Goal: Task Accomplishment & Management: Manage account settings

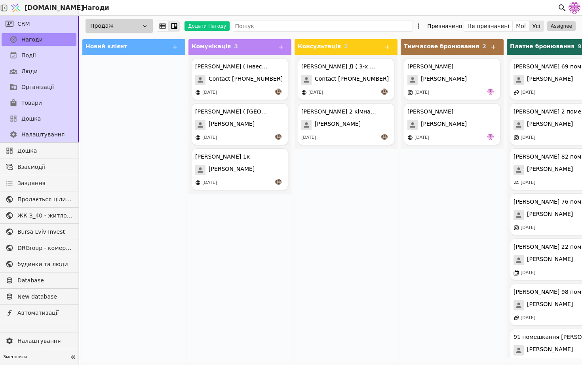
scroll to position [0, 49]
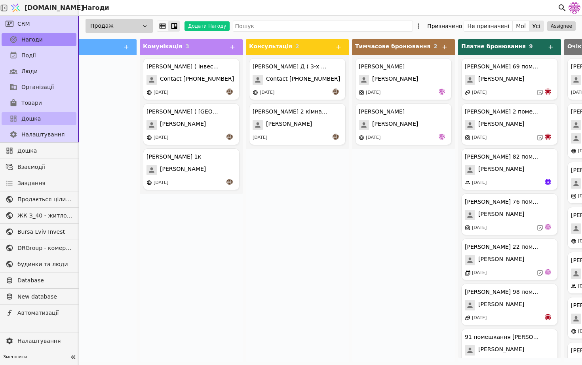
click at [50, 115] on link "Дошка" at bounding box center [39, 118] width 75 height 13
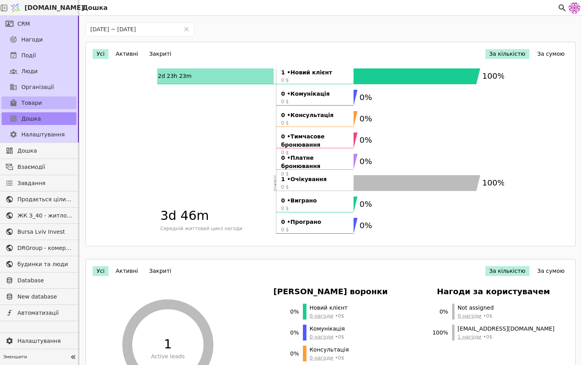
click at [47, 99] on link "Товари" at bounding box center [39, 103] width 75 height 13
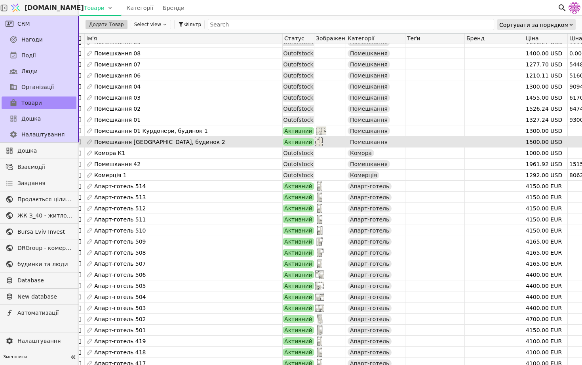
scroll to position [0, 28]
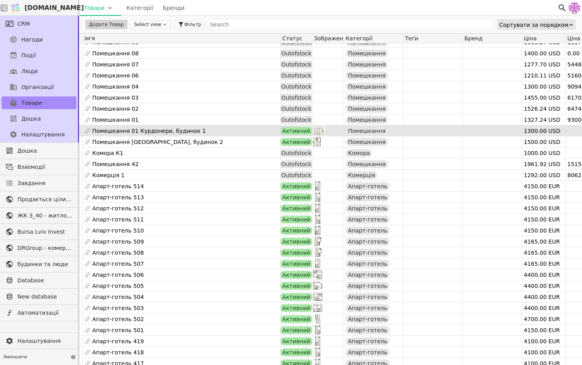
click at [264, 130] on div "Помешкання 01 Курдонери, будинок 1" at bounding box center [181, 130] width 197 height 11
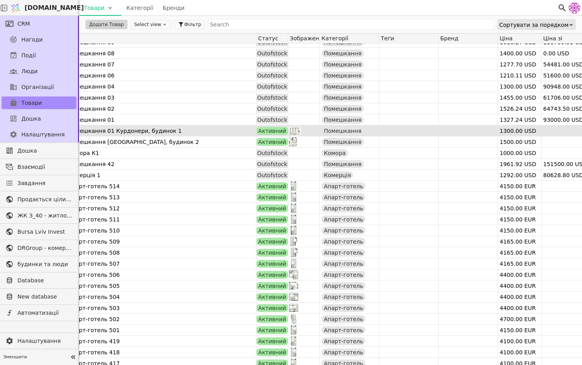
scroll to position [0, 0]
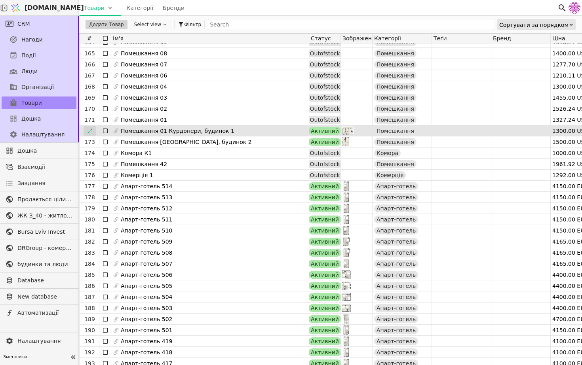
click at [87, 129] on icon at bounding box center [90, 131] width 6 height 6
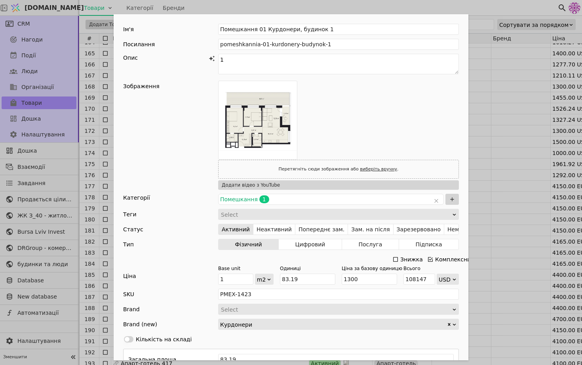
click at [522, 127] on div "Ім'я Помешкання 01 Курдонери, будинок 1 Посилання pomeshkannia-01-kurdonery-bud…" at bounding box center [291, 182] width 582 height 365
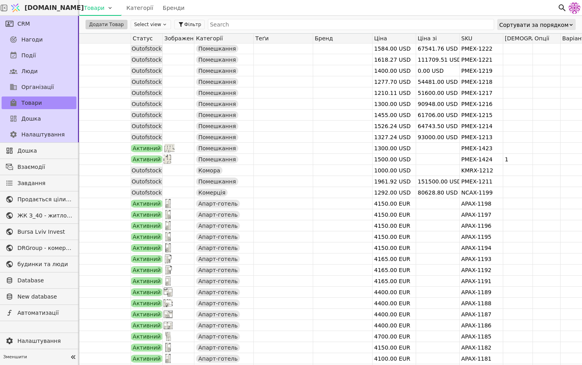
scroll to position [1793, 0]
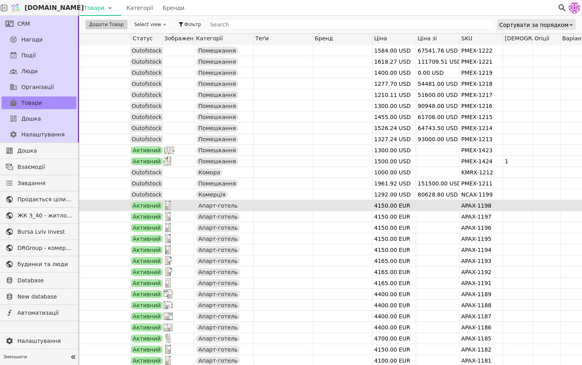
click at [177, 204] on div at bounding box center [178, 205] width 31 height 11
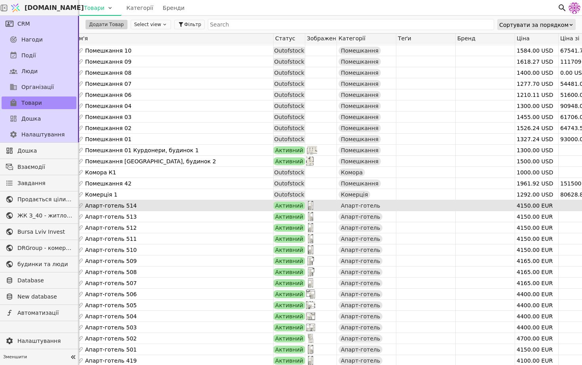
scroll to position [0, 0]
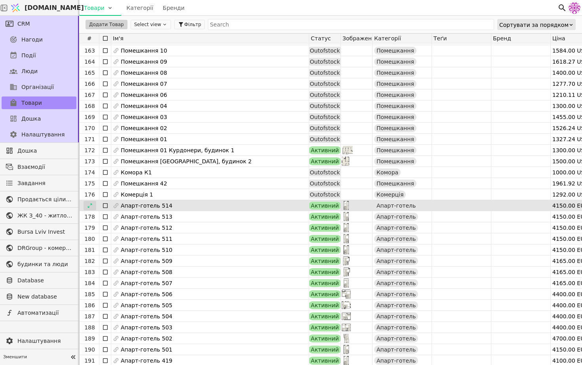
click at [92, 205] on icon at bounding box center [90, 206] width 6 height 6
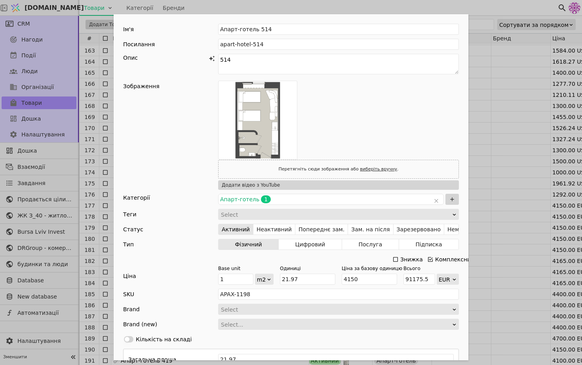
click at [508, 115] on div "Ім'я Апарт-готель 514 Посилання apart-hotel-514 Опис 514 Зображення Перетягніть…" at bounding box center [291, 182] width 582 height 365
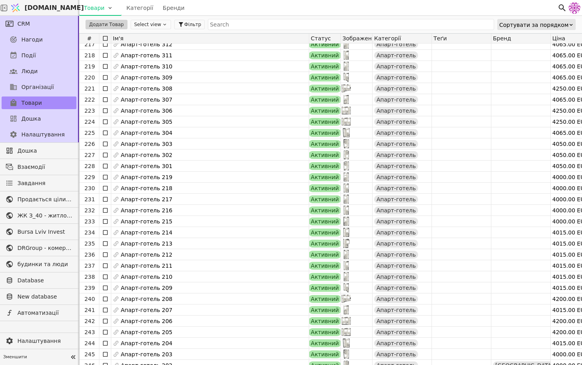
scroll to position [2415, 0]
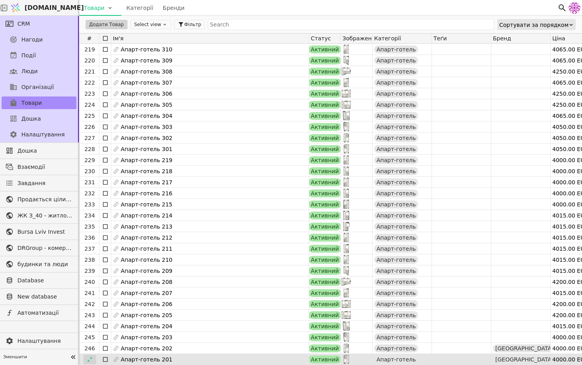
click at [89, 360] on icon at bounding box center [90, 360] width 6 height 6
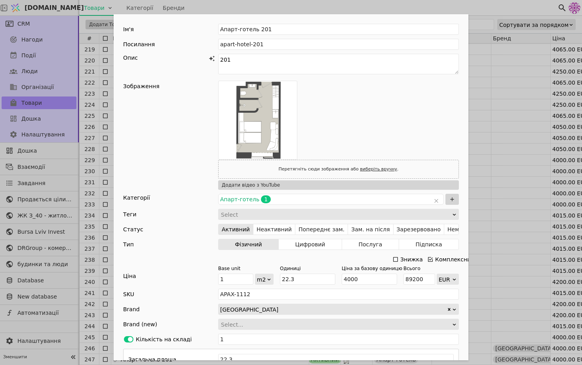
click at [529, 178] on div "Ім'я Апарт-готель 201 Посилання apart-hotel-201 Опис 201 Зображення Перетягніть…" at bounding box center [291, 182] width 582 height 365
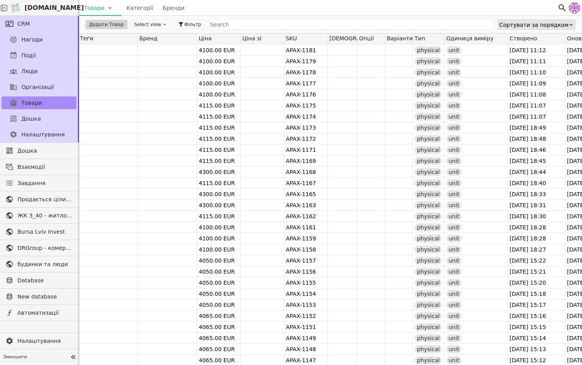
scroll to position [0, 394]
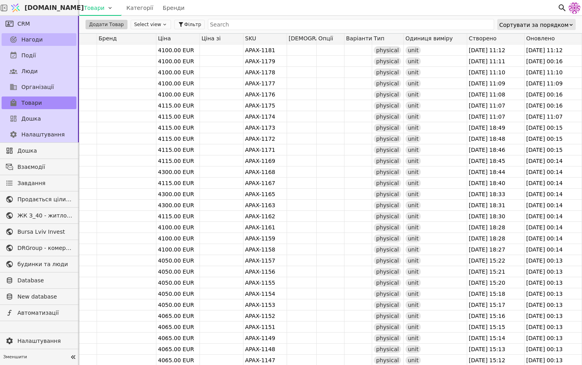
click at [36, 36] on span "Нагоди" at bounding box center [31, 40] width 21 height 8
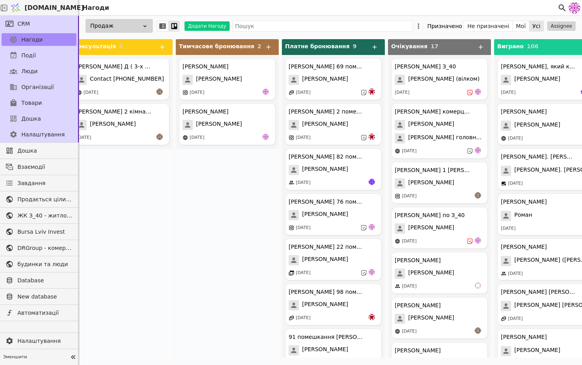
scroll to position [0, 235]
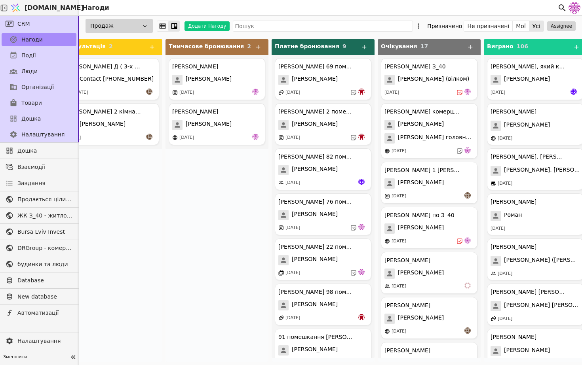
click at [57, 6] on span "[DOMAIN_NAME]" at bounding box center [54, 7] width 59 height 9
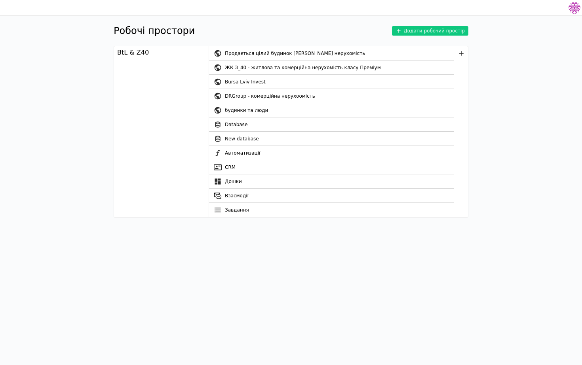
click at [59, 8] on div at bounding box center [291, 8] width 582 height 16
click at [241, 168] on link "CRM" at bounding box center [331, 167] width 245 height 14
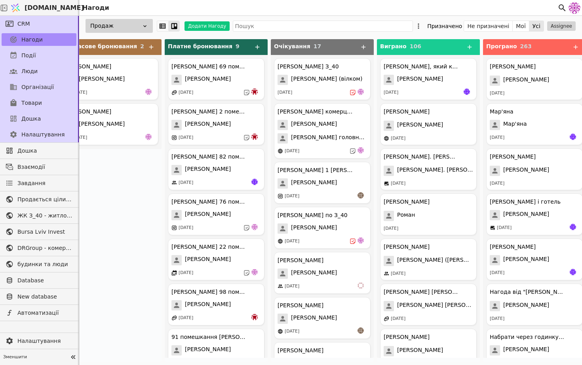
scroll to position [0, 349]
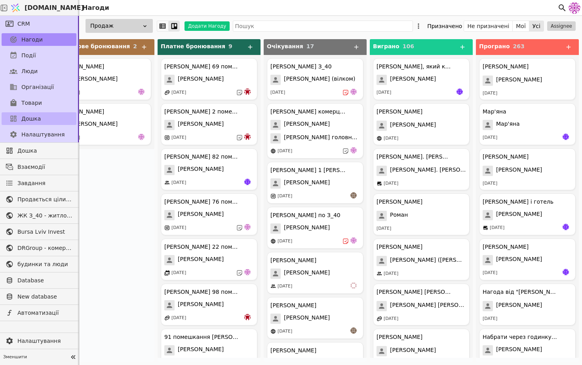
click at [41, 118] on link "Дошка" at bounding box center [39, 118] width 75 height 13
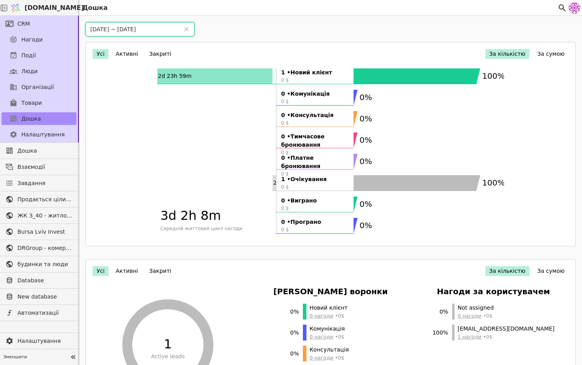
click at [96, 31] on input "[DATE] ~ [DATE]" at bounding box center [132, 29] width 93 height 13
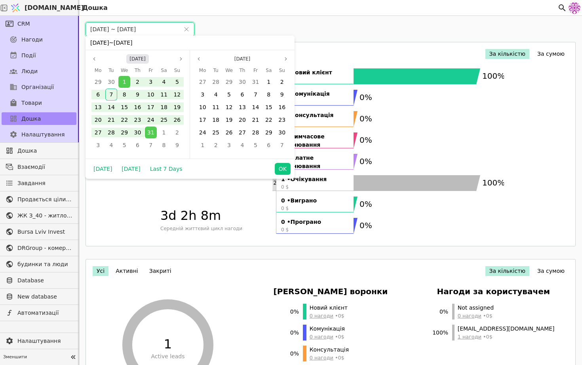
click at [138, 61] on button "[DATE]" at bounding box center [137, 58] width 23 height 9
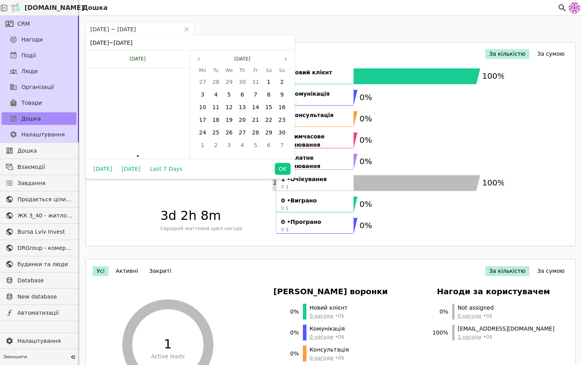
scroll to position [5342, 0]
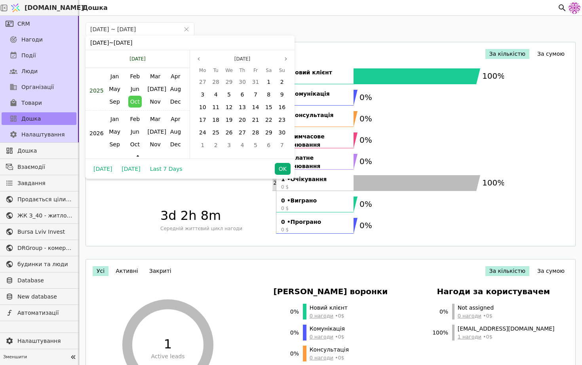
click at [281, 169] on button "OK" at bounding box center [283, 169] width 16 height 12
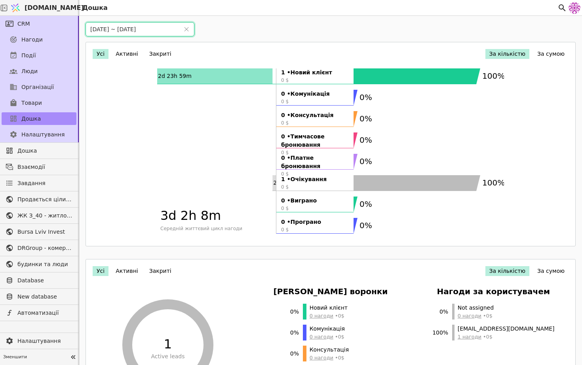
click at [101, 28] on input "[DATE] ~ [DATE]" at bounding box center [132, 29] width 93 height 13
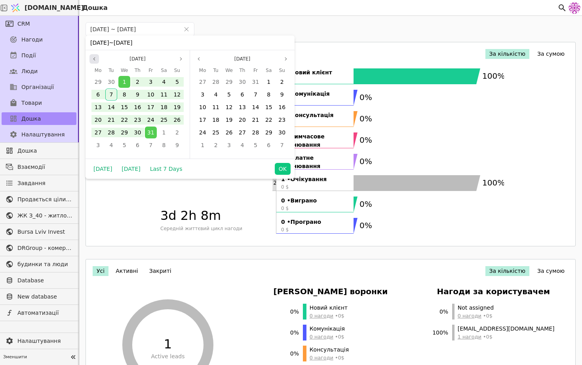
click at [93, 59] on icon "page previous" at bounding box center [94, 59] width 5 height 5
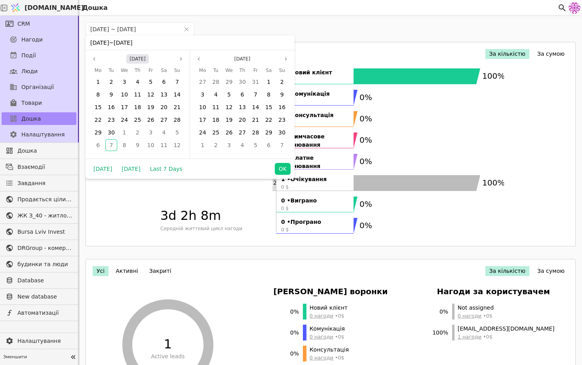
click at [127, 59] on button "[DATE]" at bounding box center [137, 58] width 23 height 9
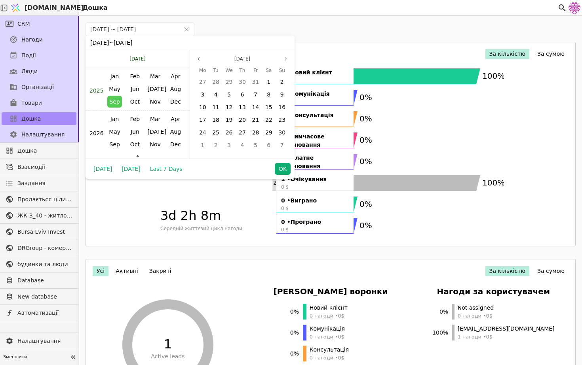
click at [282, 165] on button "OK" at bounding box center [283, 169] width 16 height 12
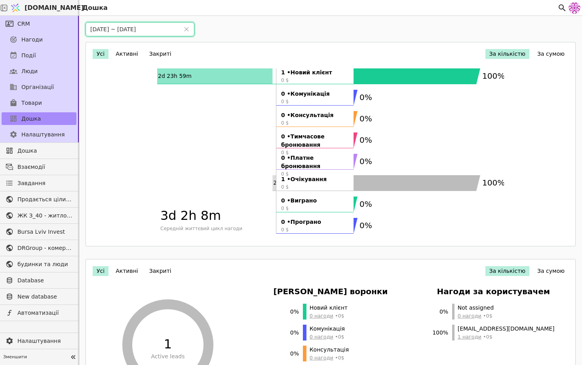
click at [103, 29] on input "[DATE] ~ [DATE]" at bounding box center [132, 29] width 93 height 13
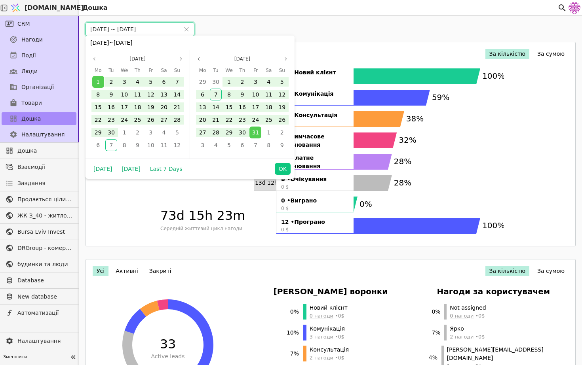
click at [138, 30] on input "[DATE] ~ [DATE]" at bounding box center [132, 29] width 93 height 13
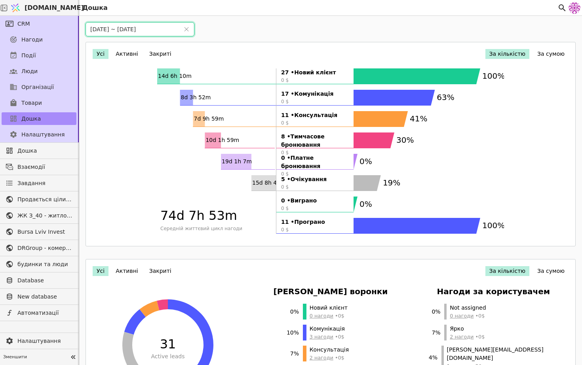
click at [409, 140] on text "30%" at bounding box center [404, 139] width 17 height 9
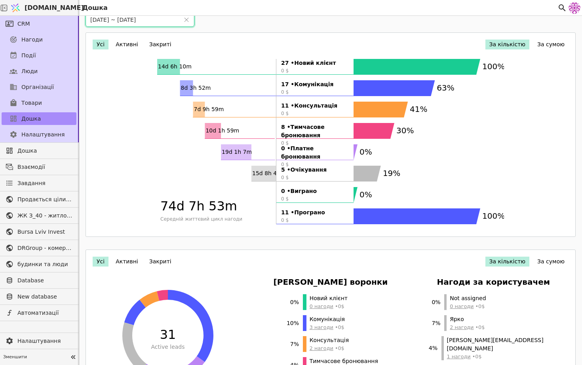
click at [96, 20] on input "[DATE] ~ [DATE]" at bounding box center [132, 19] width 93 height 13
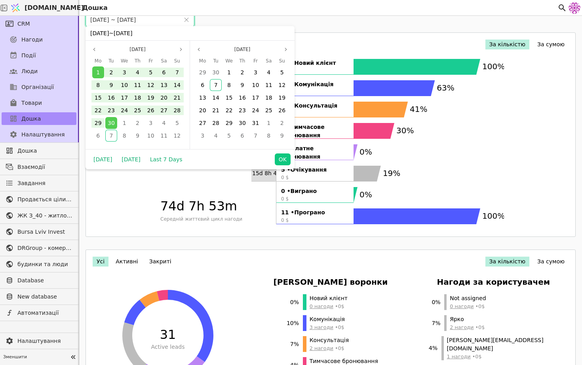
click at [104, 20] on input "[DATE] ~ [DATE]" at bounding box center [132, 19] width 93 height 13
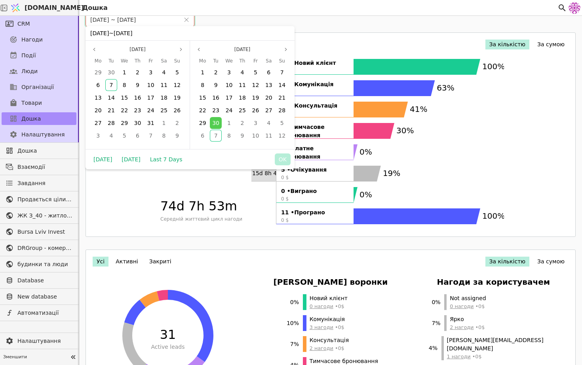
scroll to position [0, 0]
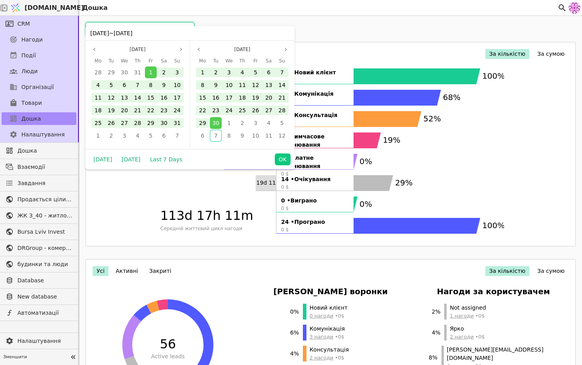
click at [132, 34] on span "[DATE]" at bounding box center [123, 33] width 19 height 6
click at [132, 33] on span "[DATE]" at bounding box center [123, 33] width 19 height 6
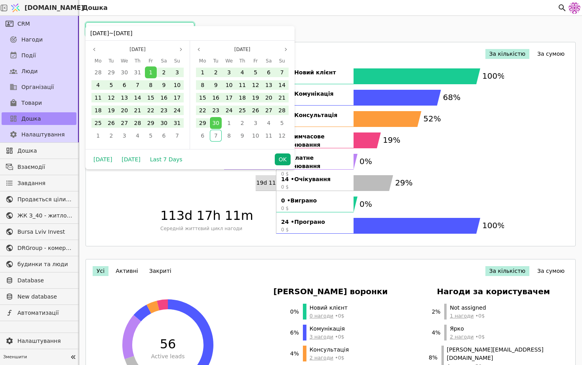
click at [286, 161] on button "OK" at bounding box center [283, 160] width 16 height 12
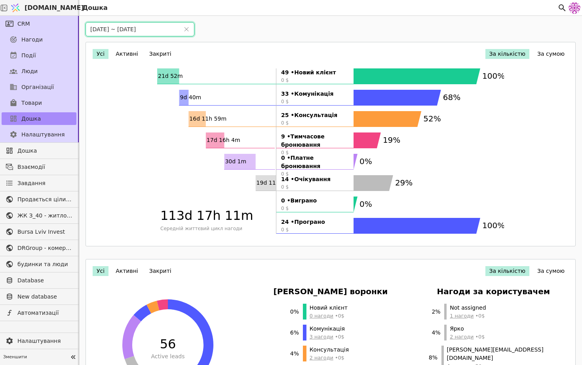
click at [139, 30] on input "[DATE] ~ [DATE]" at bounding box center [132, 29] width 93 height 13
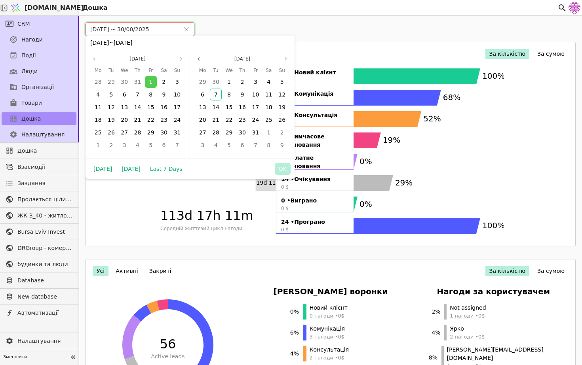
type input "[DATE] ~ [DATE]"
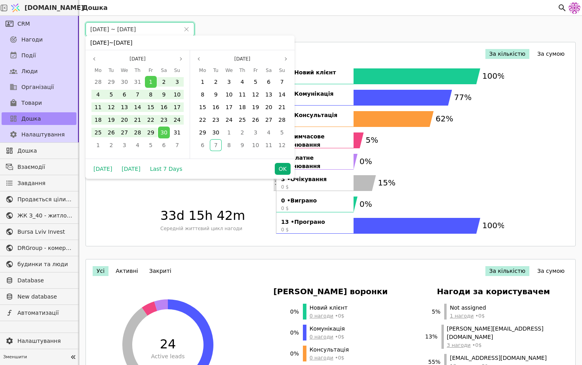
click at [279, 165] on button "OK" at bounding box center [283, 169] width 16 height 12
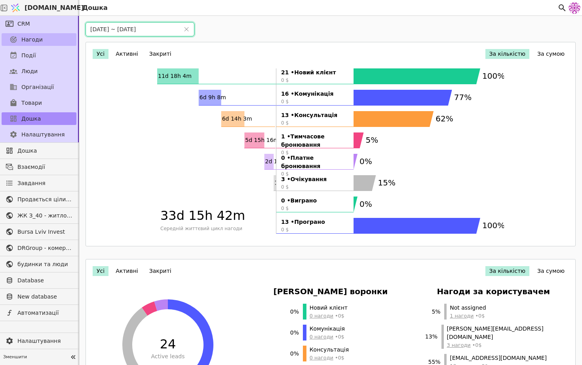
click at [39, 38] on span "Нагоди" at bounding box center [31, 40] width 21 height 8
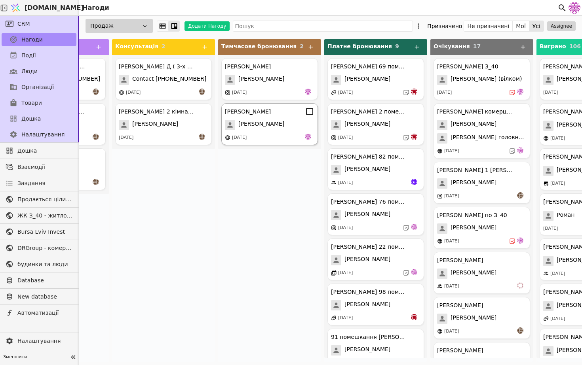
scroll to position [0, 184]
click at [469, 135] on span "[PERSON_NAME] головний номер" at bounding box center [487, 138] width 76 height 10
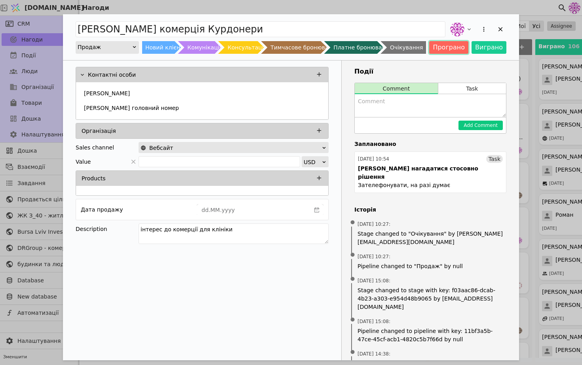
click at [458, 42] on button "Програно" at bounding box center [448, 47] width 39 height 13
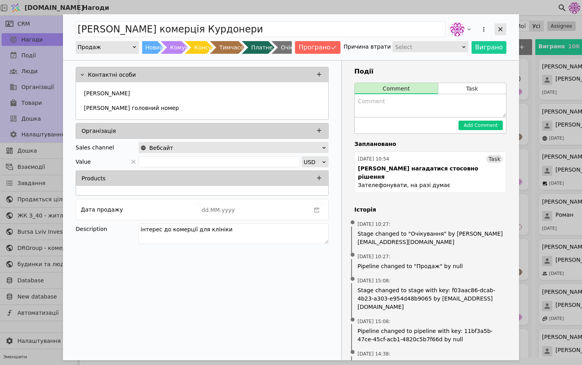
click at [502, 28] on icon "Add Opportunity" at bounding box center [500, 29] width 7 height 7
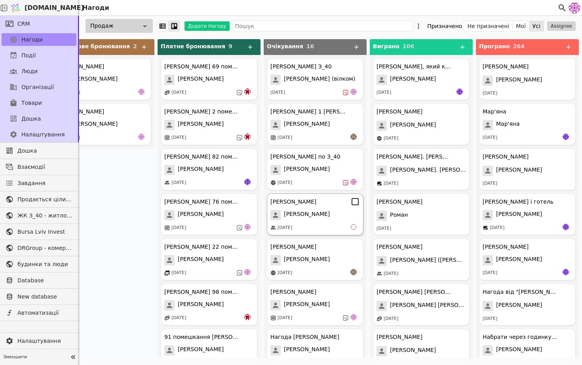
click at [323, 222] on div "[PERSON_NAME] курдонери [PERSON_NAME] [DATE]" at bounding box center [315, 214] width 97 height 42
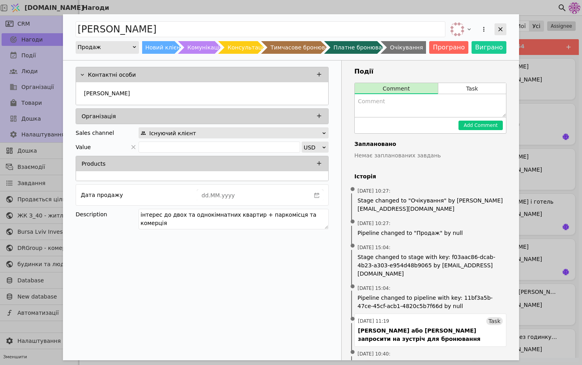
click at [503, 26] on icon "Add Opportunity" at bounding box center [500, 29] width 7 height 7
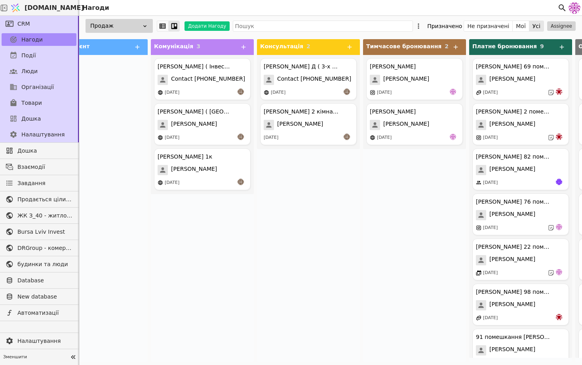
scroll to position [0, 50]
